Goal: Check status: Check status

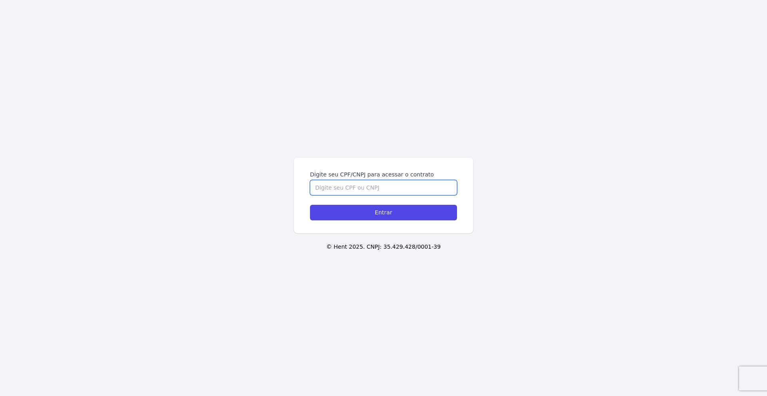
click at [364, 181] on input "Digite seu CPF/CNPJ para acessar o contrato" at bounding box center [383, 187] width 147 height 15
type input "54080050895"
click at [310, 205] on input "Entrar" at bounding box center [383, 213] width 147 height 16
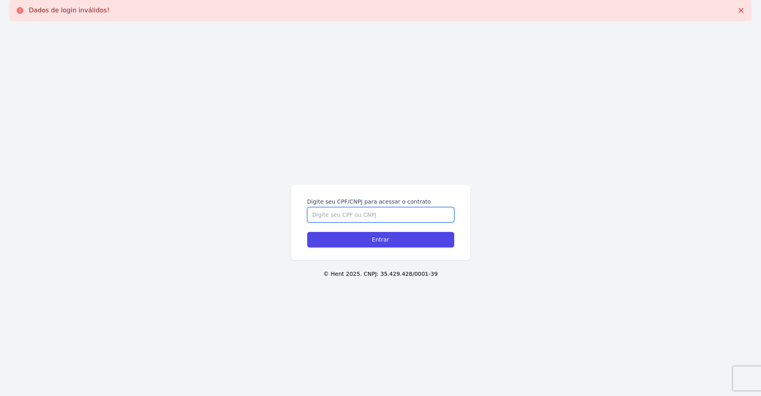
click at [350, 218] on input "Digite seu CPF/CNPJ para acessar o contrato" at bounding box center [380, 214] width 147 height 15
click at [349, 216] on input "Digite seu CPF/CNPJ para acessar o contrato" at bounding box center [380, 214] width 147 height 15
type input "54080050895"
click at [373, 238] on input "Entrar" at bounding box center [380, 240] width 147 height 16
drag, startPoint x: 0, startPoint y: 0, endPoint x: 374, endPoint y: 239, distance: 443.6
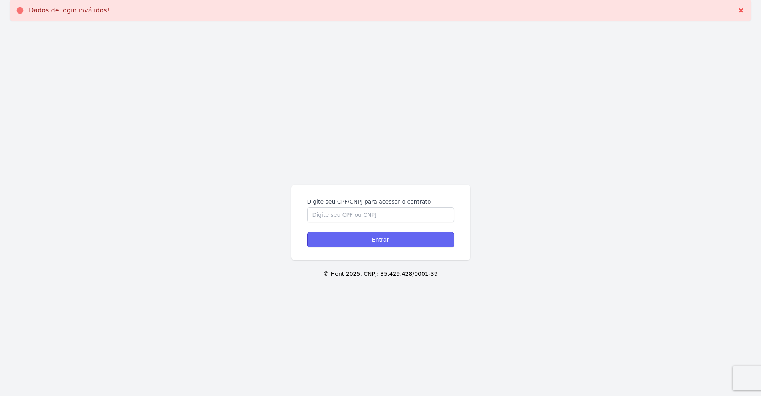
click at [374, 239] on input "Entrar" at bounding box center [380, 240] width 147 height 16
paste input "54080050895"
type input "54080050895"
click at [342, 237] on input "Entrar" at bounding box center [380, 240] width 147 height 16
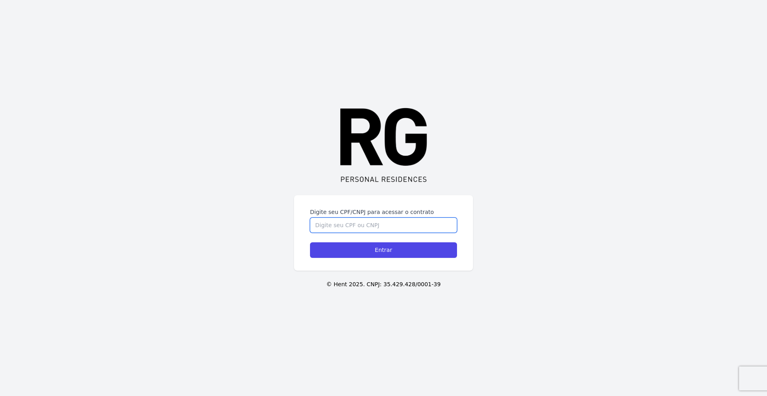
click at [349, 230] on input "Digite seu CPF/CNPJ para acessar o contrato" at bounding box center [383, 225] width 147 height 15
paste input "54080050895"
type input "54080050895"
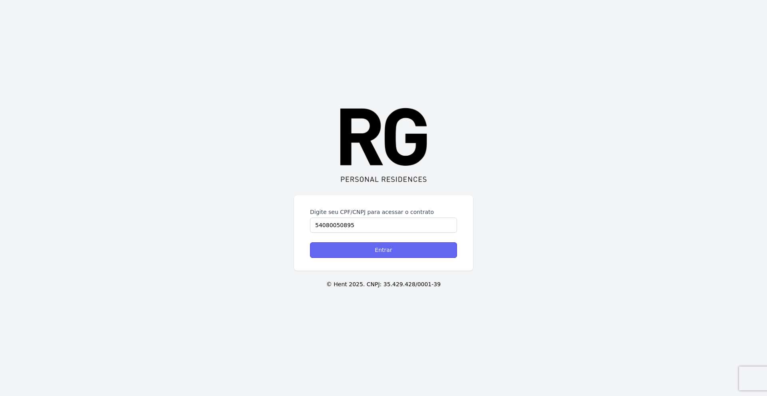
click at [371, 250] on input "Entrar" at bounding box center [383, 251] width 147 height 16
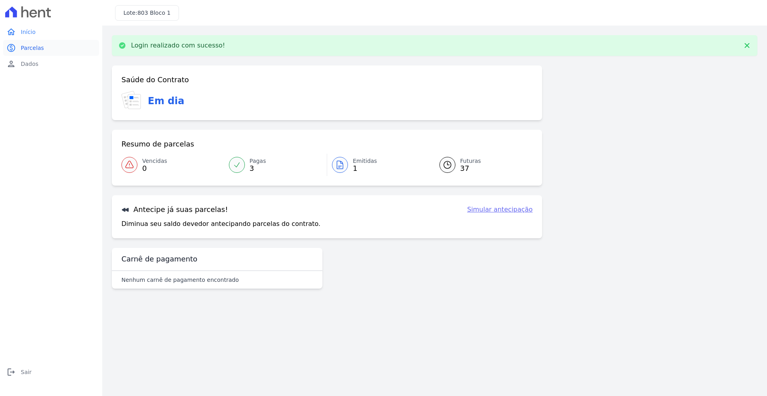
click at [38, 52] on link "paid Parcelas" at bounding box center [51, 48] width 96 height 16
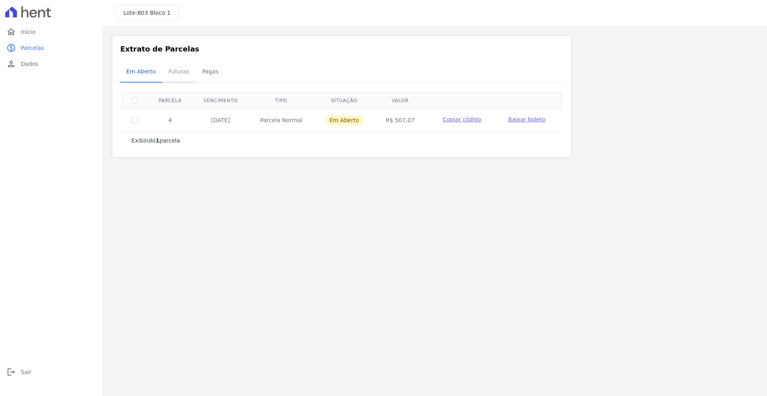
click at [170, 77] on span "Futuras" at bounding box center [179, 72] width 30 height 16
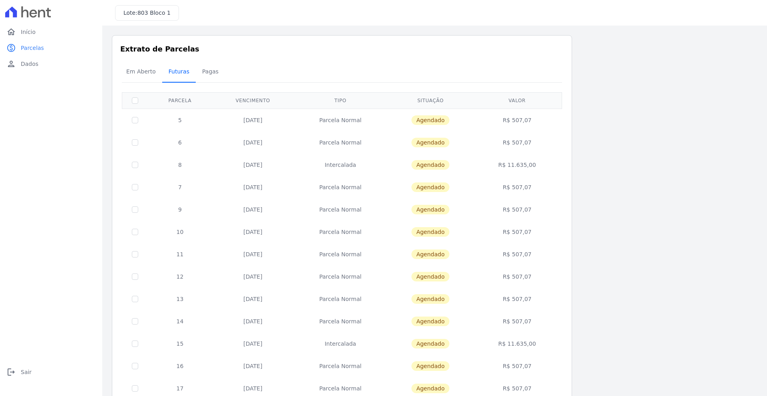
click at [172, 74] on span "Futuras" at bounding box center [179, 72] width 30 height 16
drag, startPoint x: 509, startPoint y: 165, endPoint x: 539, endPoint y: 166, distance: 30.4
click at [539, 166] on td "R$ 11.635,00" at bounding box center [517, 165] width 86 height 22
click at [635, 162] on div "Listagem de parcelas Baixar PDF Extrato de Parcelas Em [GEOGRAPHIC_DATA] Futura…" at bounding box center [435, 314] width 646 height 558
click at [690, 114] on div "Listagem de parcelas Baixar PDF Extrato de Parcelas Em [GEOGRAPHIC_DATA] Futura…" at bounding box center [435, 314] width 646 height 558
